Goal: Task Accomplishment & Management: Manage account settings

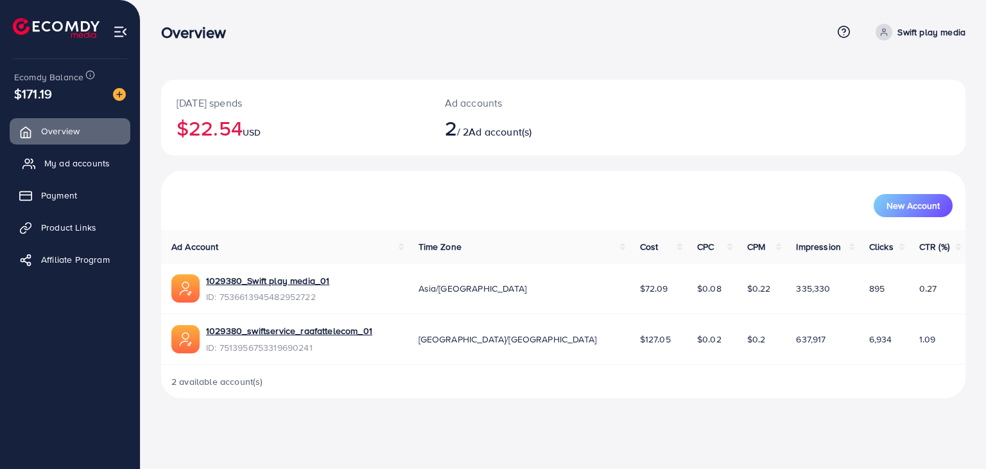
click at [86, 155] on link "My ad accounts" at bounding box center [70, 163] width 121 height 26
click at [80, 164] on span "My ad accounts" at bounding box center [76, 163] width 65 height 13
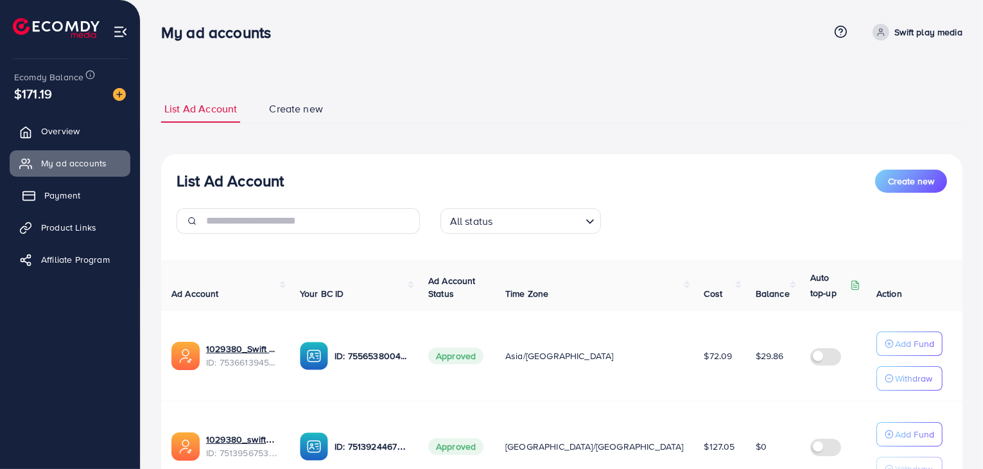
click at [71, 196] on span "Payment" at bounding box center [62, 195] width 36 height 13
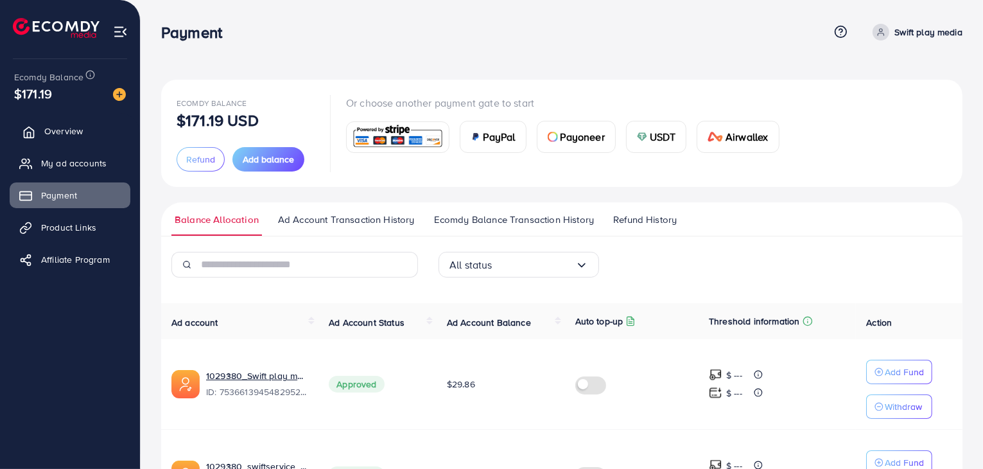
click at [76, 129] on span "Overview" at bounding box center [63, 131] width 39 height 13
